Goal: Information Seeking & Learning: Learn about a topic

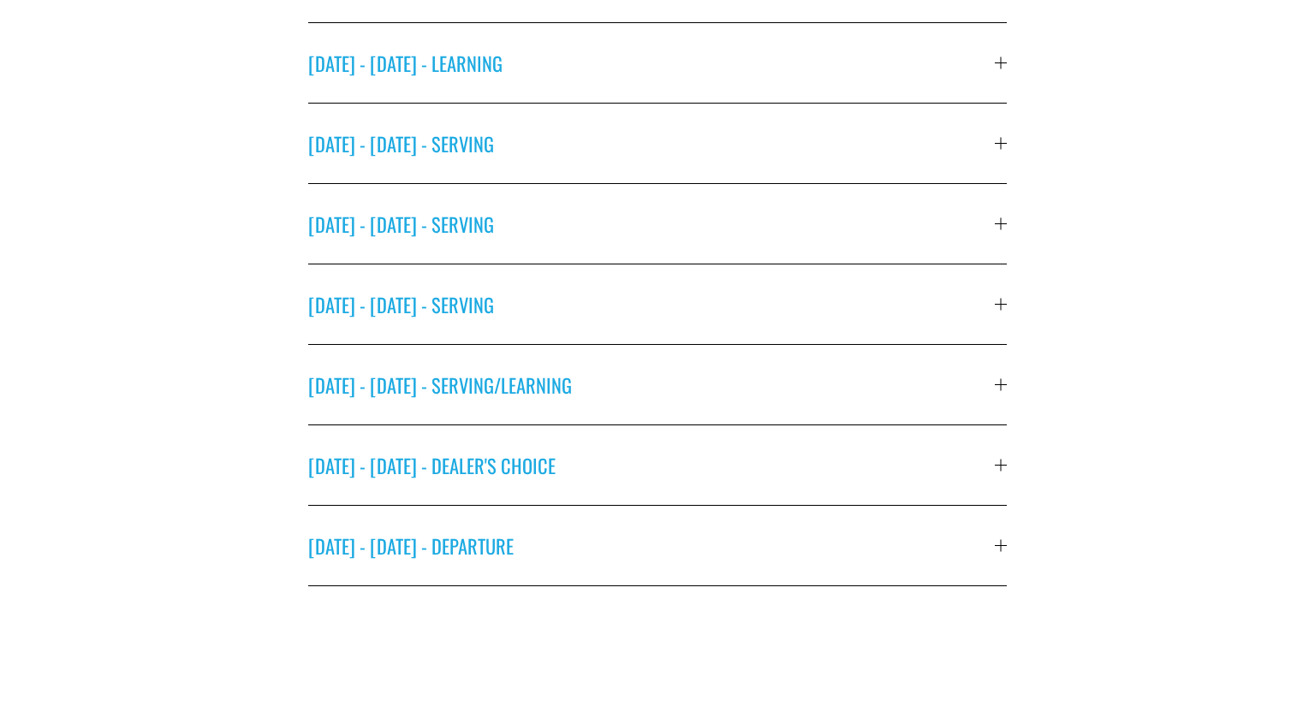
scroll to position [817, 0]
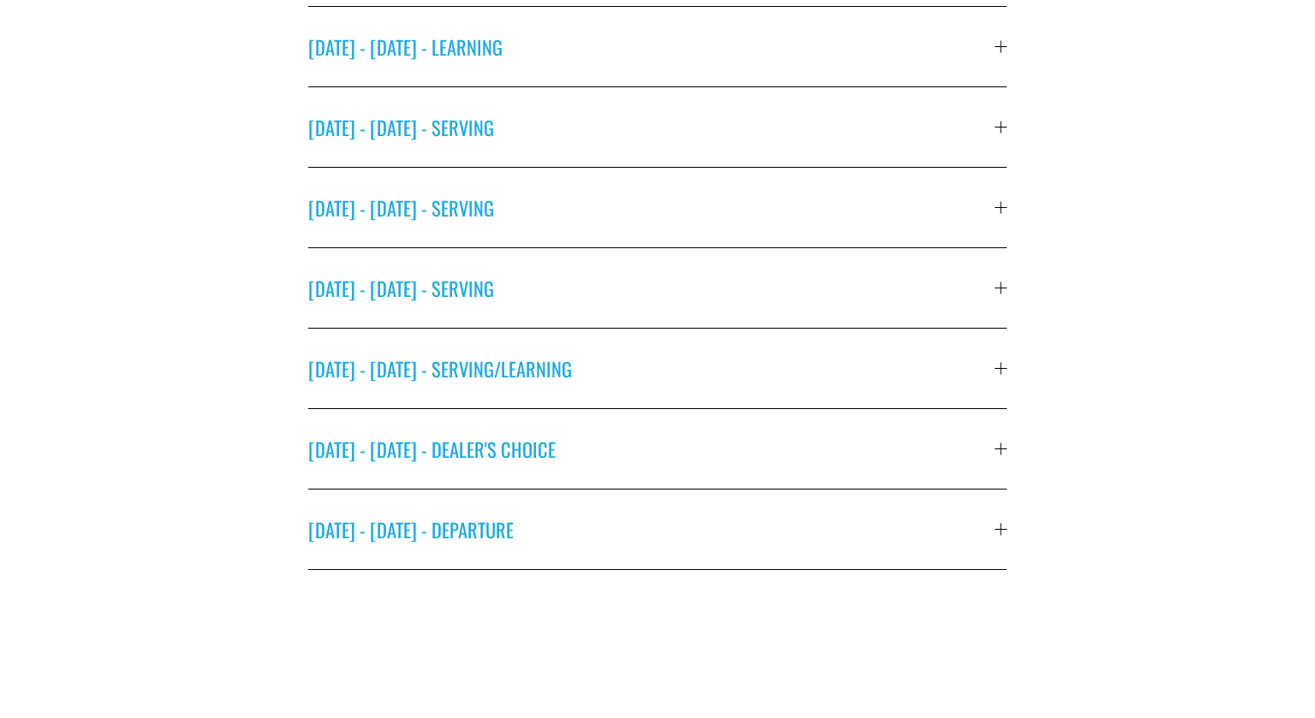
click at [506, 143] on button "[DATE] - [DATE] - SERVING" at bounding box center [657, 127] width 699 height 80
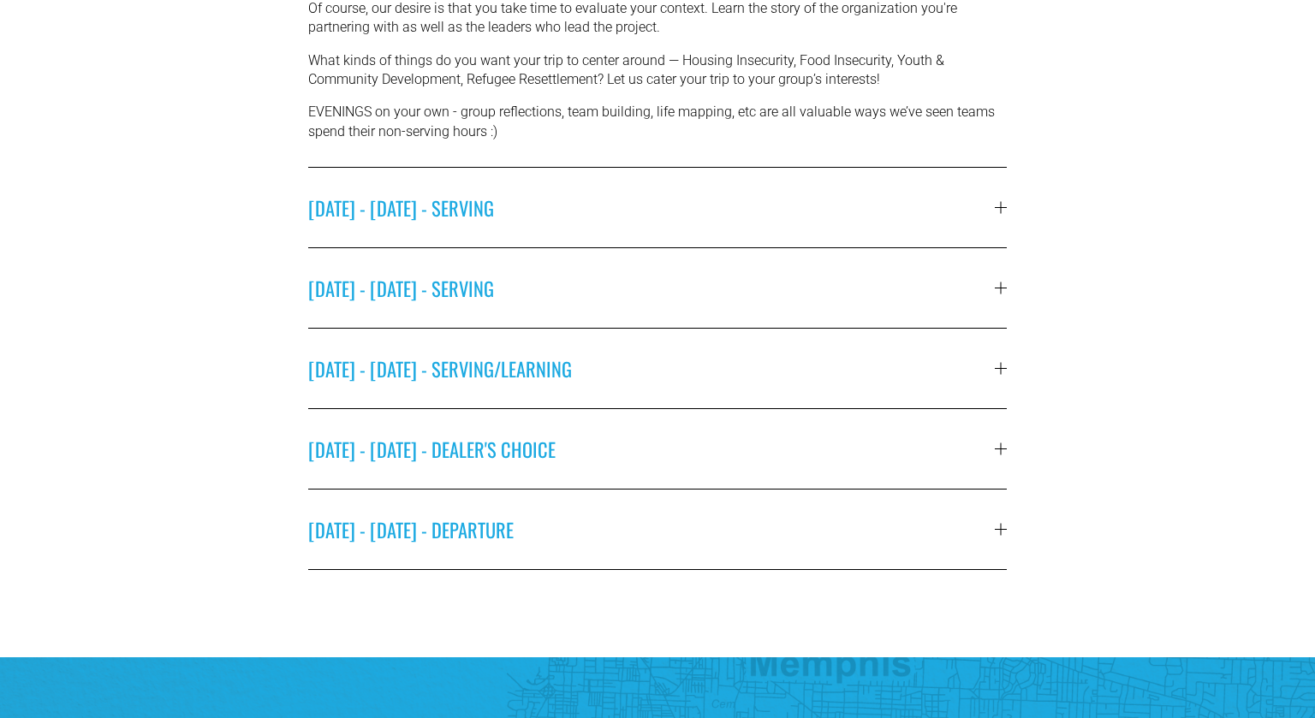
scroll to position [962, 0]
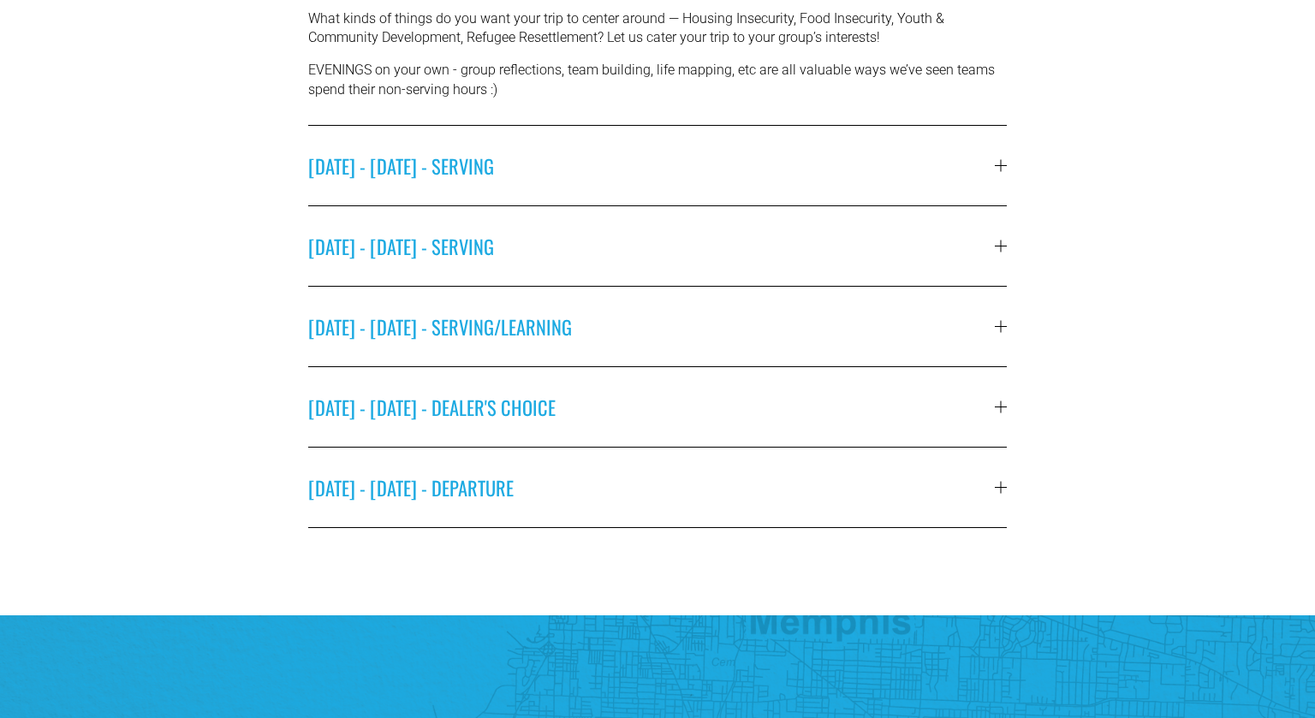
click at [472, 412] on span "[DATE] - [DATE] - DEALER'S CHOICE" at bounding box center [651, 407] width 687 height 28
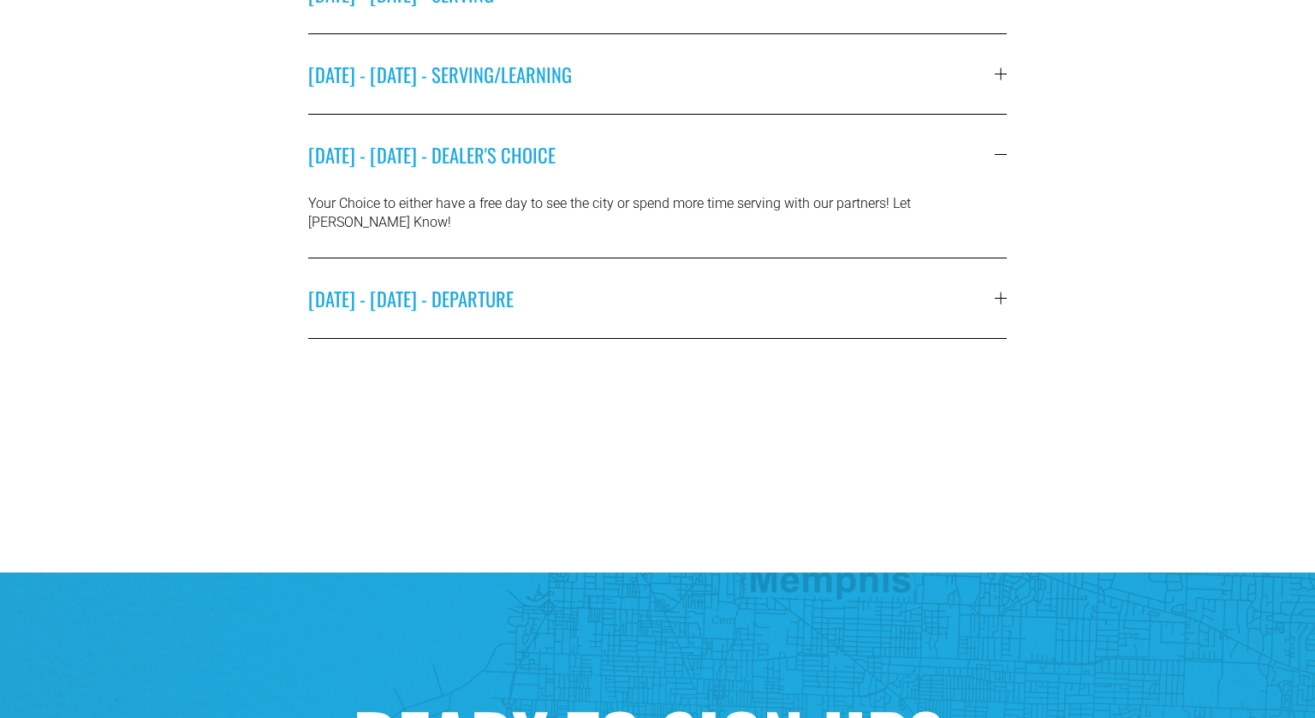
click at [511, 288] on span "[DATE] - [DATE] - DEPARTURE" at bounding box center [651, 298] width 687 height 28
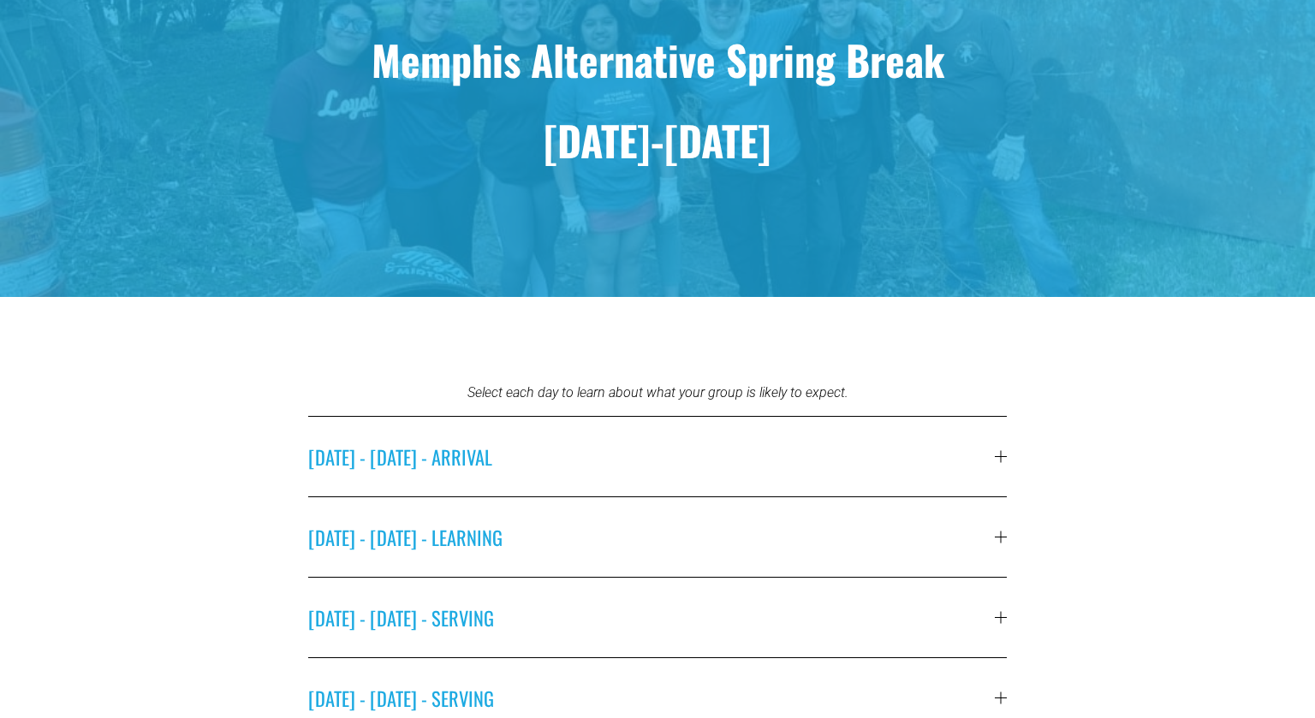
scroll to position [0, 0]
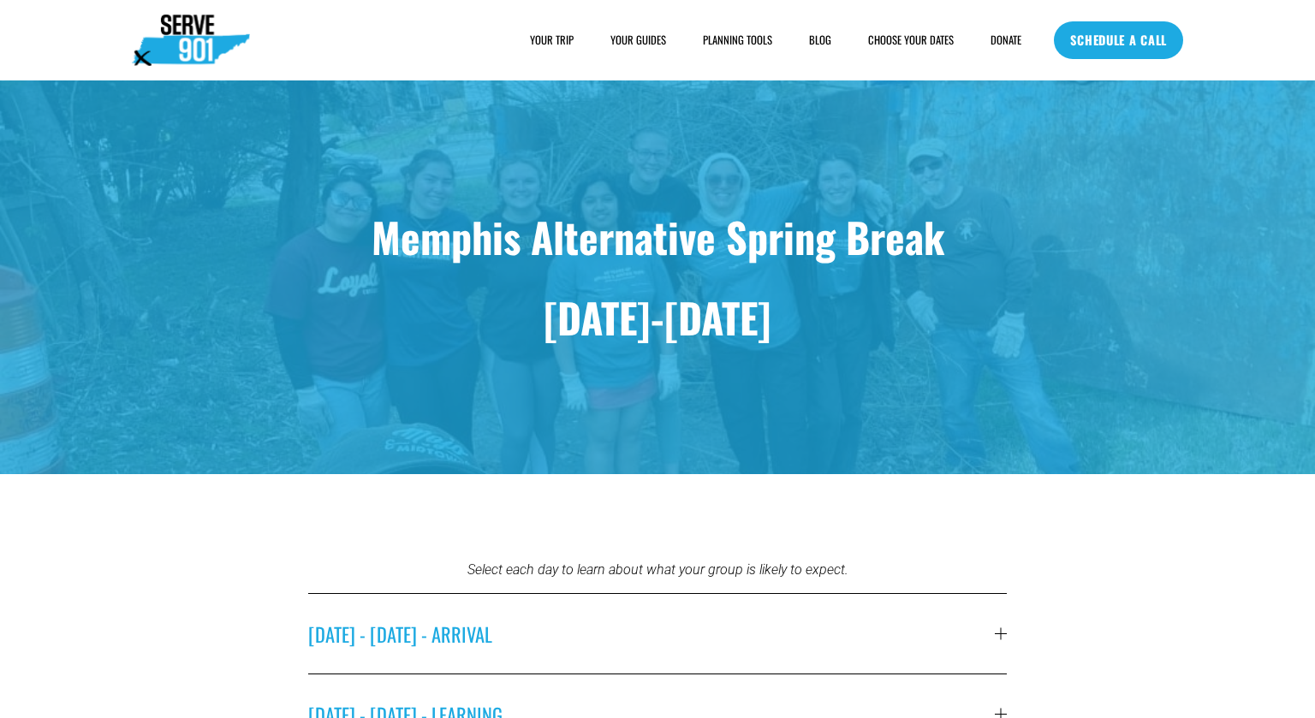
click at [0, 0] on span "HOUSING" at bounding box center [0, 0] width 0 height 0
